Goal: Contribute content

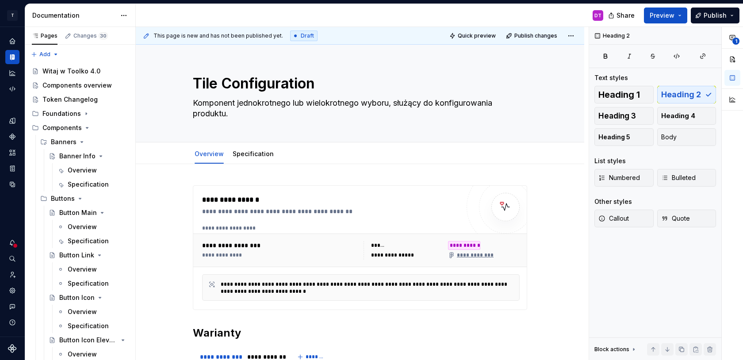
scroll to position [109, 0]
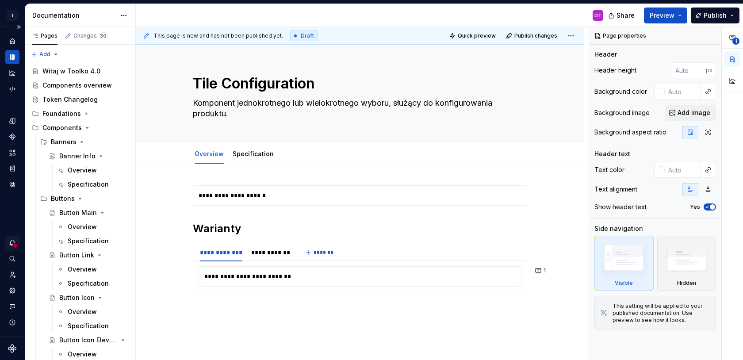
click at [11, 241] on icon "Notifications" at bounding box center [12, 243] width 8 height 8
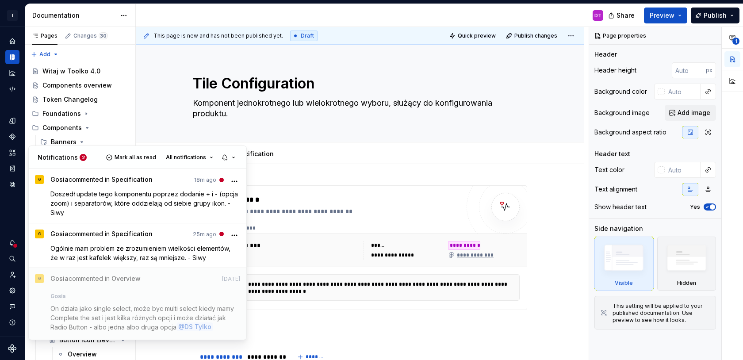
type textarea "*"
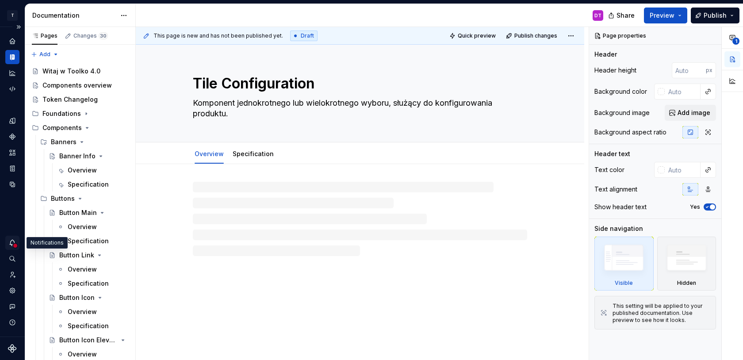
click at [12, 240] on icon "Notifications" at bounding box center [12, 243] width 8 height 8
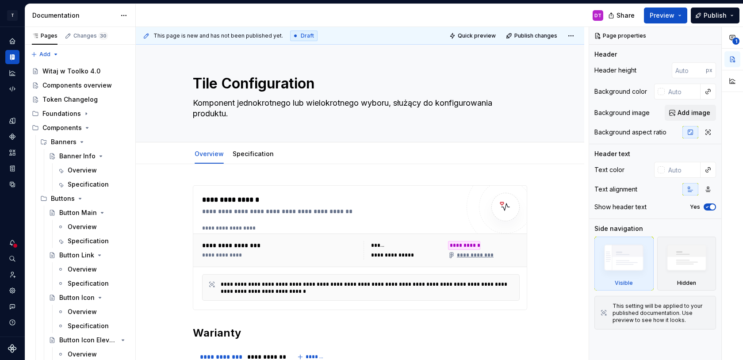
click at [423, 11] on html "T Toolko 4.0 DT Design system data Documentation DT Share Preview Publish Pages…" at bounding box center [371, 180] width 743 height 360
type textarea "*"
